Goal: Task Accomplishment & Management: Use online tool/utility

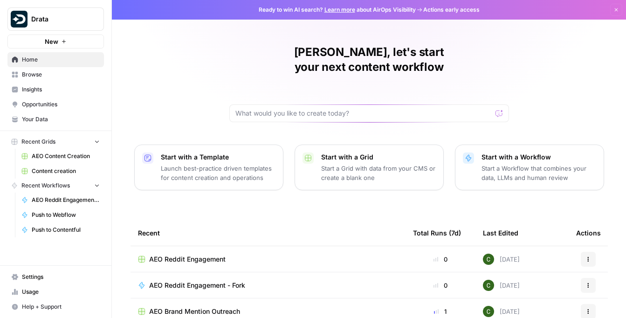
click at [32, 74] on span "Browse" at bounding box center [61, 74] width 78 height 8
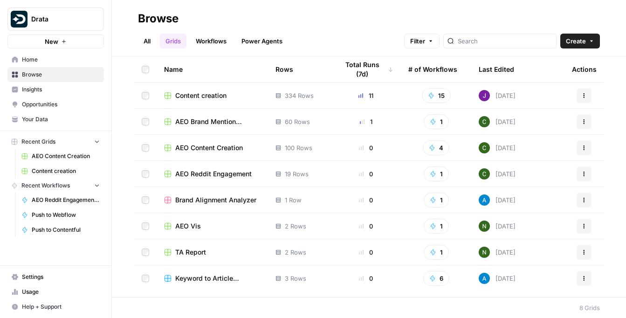
click at [145, 40] on link "All" at bounding box center [147, 41] width 18 height 15
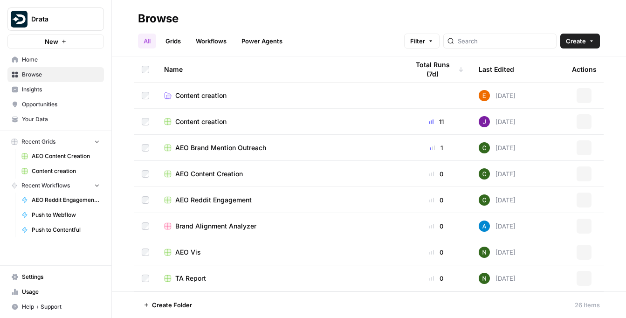
click at [178, 43] on link "Grids" at bounding box center [173, 41] width 27 height 15
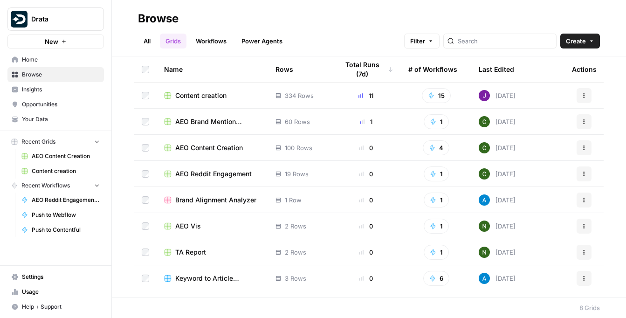
click at [207, 42] on link "Workflows" at bounding box center [211, 41] width 42 height 15
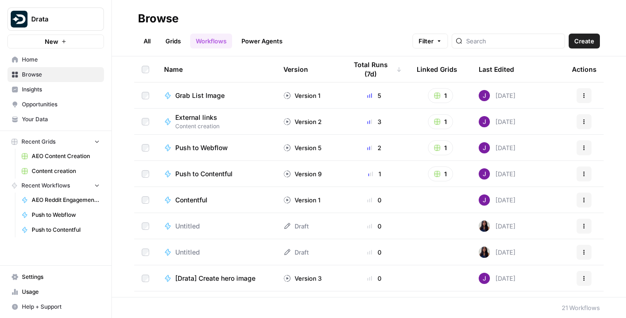
click at [184, 42] on link "Grids" at bounding box center [173, 41] width 27 height 15
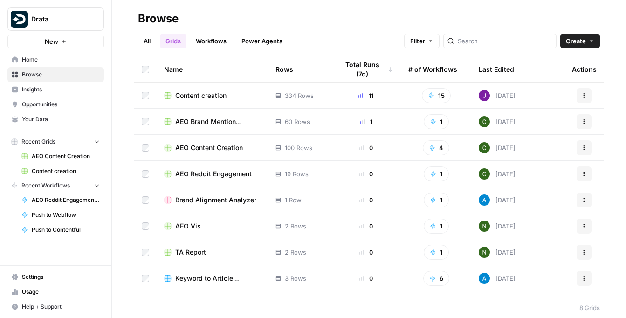
click at [192, 97] on span "Content creation" at bounding box center [200, 95] width 51 height 9
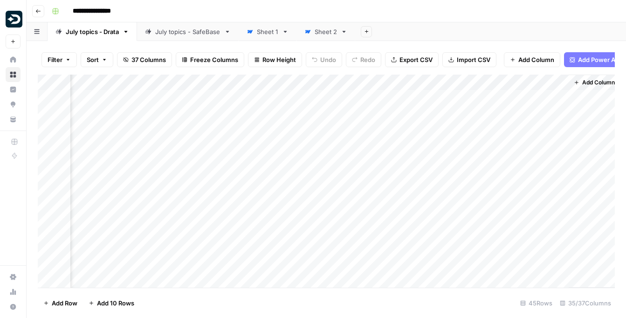
scroll to position [0, 2573]
click at [269, 170] on div "Add Column" at bounding box center [326, 181] width 577 height 213
